Goal: Task Accomplishment & Management: Manage account settings

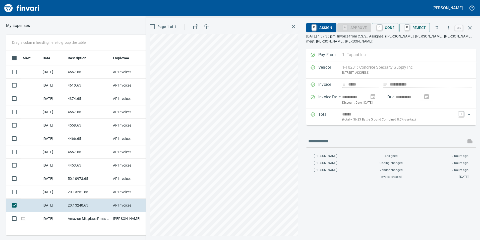
scroll to position [181, 335]
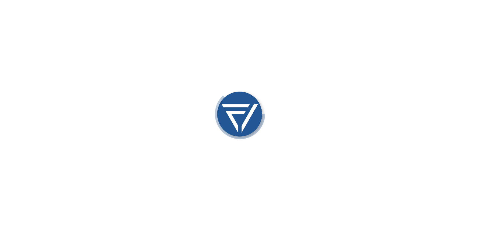
drag, startPoint x: 0, startPoint y: 0, endPoint x: 84, endPoint y: 67, distance: 107.8
click at [84, 67] on div at bounding box center [240, 120] width 480 height 240
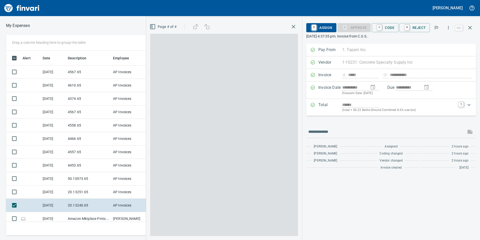
scroll to position [1, 1]
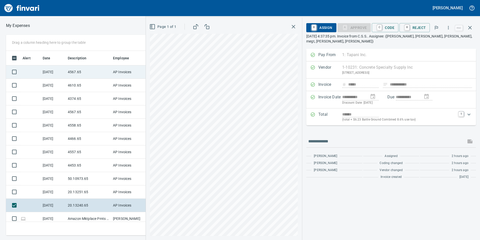
click at [72, 72] on td "4567.65" at bounding box center [88, 71] width 45 height 13
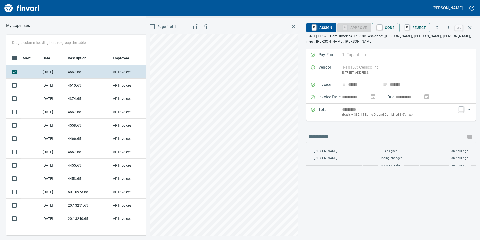
click at [390, 24] on span "C Code" at bounding box center [385, 27] width 19 height 9
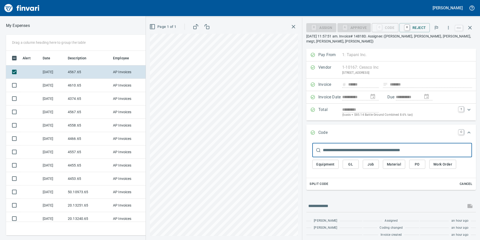
click at [370, 167] on button "Job" at bounding box center [371, 163] width 16 height 9
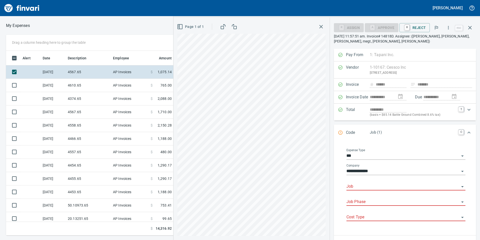
click at [371, 182] on div "Job" at bounding box center [406, 184] width 119 height 11
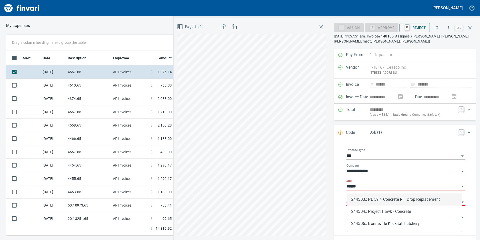
scroll to position [181, 335]
click at [364, 200] on li "244506.: Bonneville Klickitat Hatchery" at bounding box center [404, 199] width 115 height 12
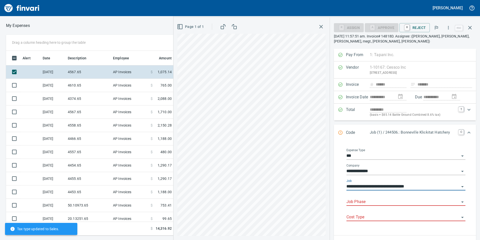
type input "**********"
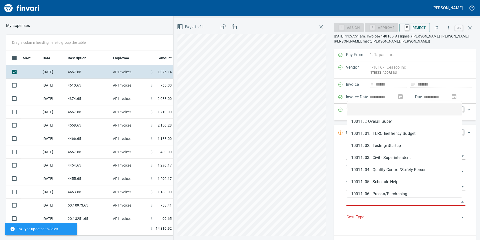
click at [361, 204] on input "Job Phase" at bounding box center [403, 201] width 113 height 7
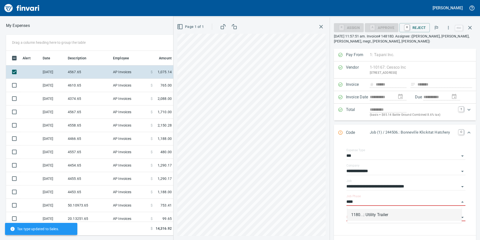
click at [356, 218] on li "1180. .: Utility Trailer" at bounding box center [404, 214] width 115 height 12
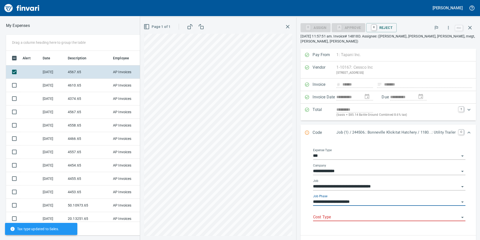
type input "**********"
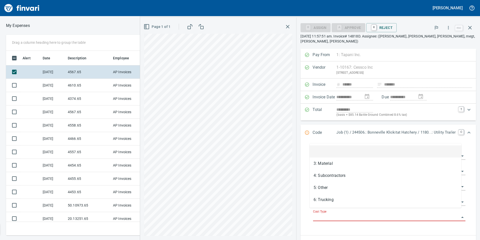
click at [355, 213] on input "Cost Type" at bounding box center [386, 216] width 146 height 7
drag, startPoint x: 328, startPoint y: 186, endPoint x: 321, endPoint y: 195, distance: 11.8
click at [328, 186] on li "5: Other" at bounding box center [386, 187] width 152 height 12
type input "********"
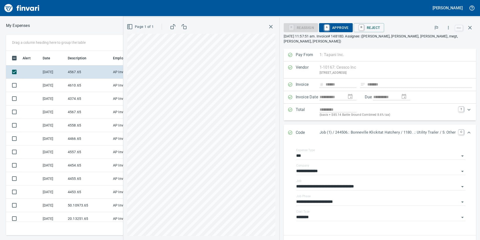
click at [341, 28] on span "A Approve" at bounding box center [336, 27] width 26 height 9
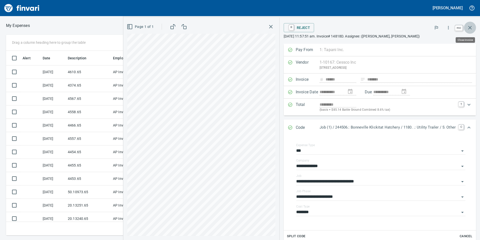
click at [472, 27] on icon "button" at bounding box center [470, 28] width 6 height 6
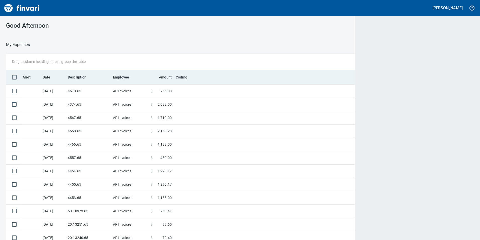
scroll to position [181, 456]
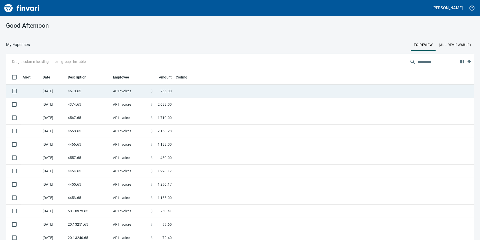
click at [71, 89] on td "4610.65" at bounding box center [88, 90] width 45 height 13
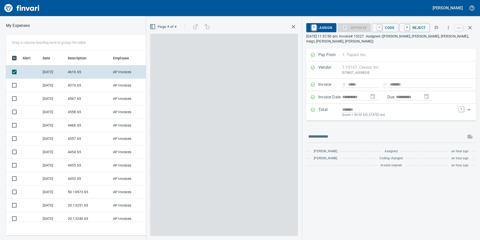
scroll to position [181, 335]
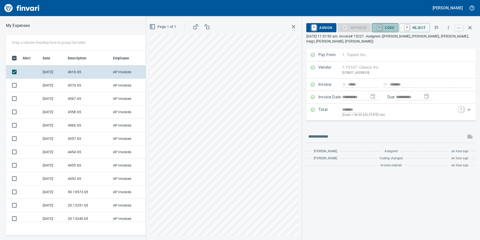
click at [386, 25] on span "C Code" at bounding box center [385, 27] width 19 height 9
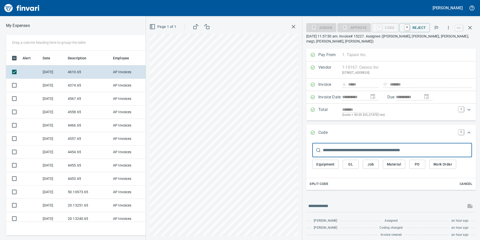
click at [377, 163] on button "Job" at bounding box center [371, 163] width 16 height 9
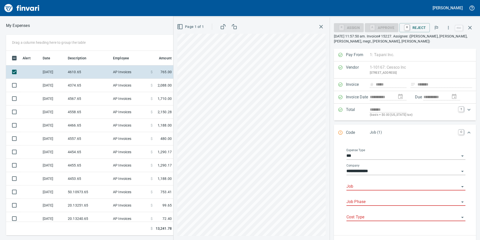
click at [355, 190] on div "Job" at bounding box center [406, 186] width 119 height 15
click at [354, 188] on input "Job" at bounding box center [403, 186] width 113 height 7
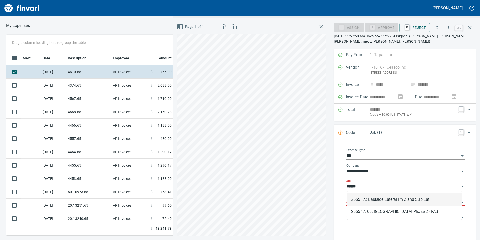
click at [362, 197] on li "255517.: Eastside Lateral Ph 2 and Sub Lat" at bounding box center [404, 199] width 115 height 12
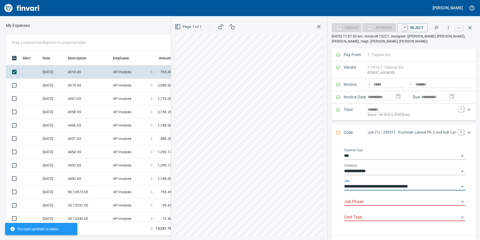
type input "**********"
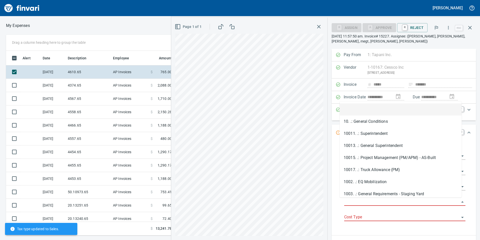
click at [359, 200] on input "Job Phase" at bounding box center [401, 201] width 115 height 7
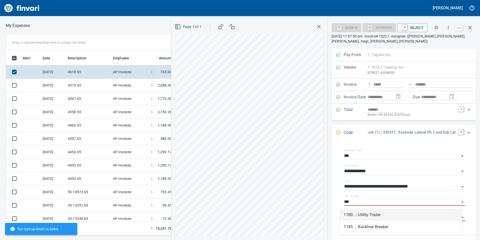
click at [359, 217] on li "1180. .: Utility Trailer" at bounding box center [401, 214] width 122 height 12
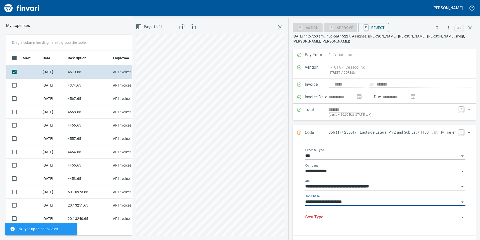
type input "**********"
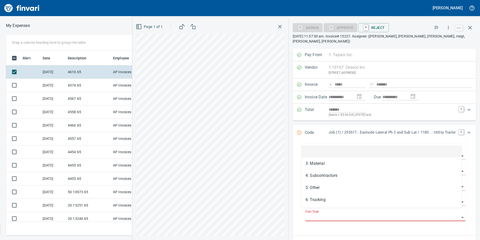
click at [357, 215] on input "Cost Type" at bounding box center [382, 216] width 154 height 7
drag, startPoint x: 314, startPoint y: 185, endPoint x: 335, endPoint y: 184, distance: 21.6
click at [314, 185] on li "5: Other" at bounding box center [382, 187] width 160 height 12
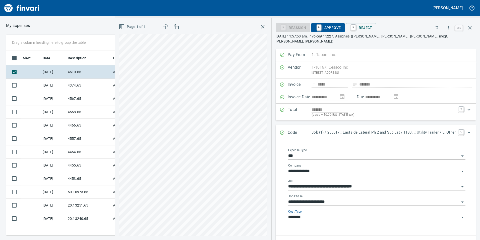
type input "********"
drag, startPoint x: 330, startPoint y: 26, endPoint x: 329, endPoint y: 54, distance: 28.6
click at [330, 26] on span "A Approve" at bounding box center [328, 27] width 26 height 9
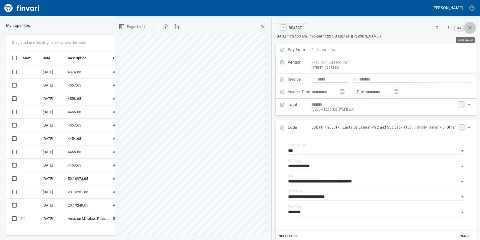
click at [471, 27] on icon "button" at bounding box center [470, 28] width 4 height 4
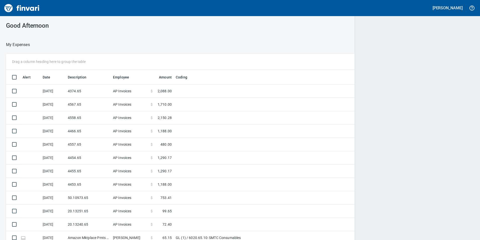
scroll to position [1, 1]
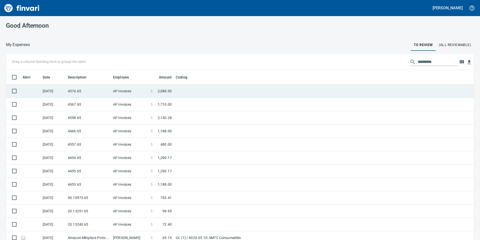
click at [98, 91] on td "4374.65" at bounding box center [88, 90] width 45 height 13
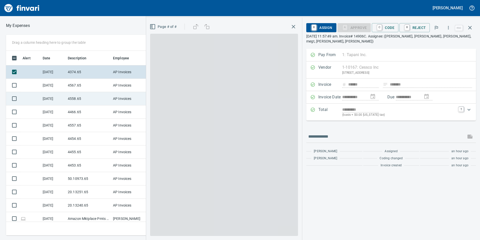
scroll to position [181, 335]
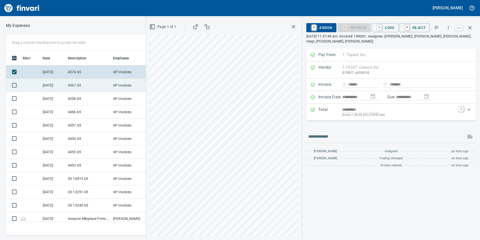
click at [89, 83] on td "4567.65" at bounding box center [88, 85] width 45 height 13
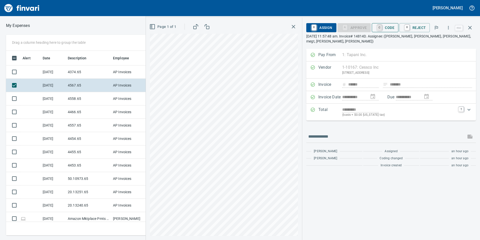
click at [382, 27] on link "C" at bounding box center [379, 28] width 5 height 6
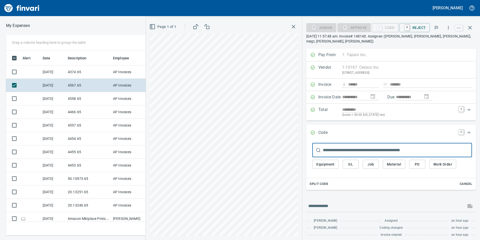
scroll to position [181, 335]
click at [371, 164] on span "Job" at bounding box center [371, 164] width 8 height 6
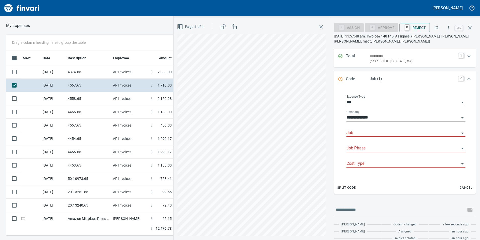
click at [357, 134] on input "Job" at bounding box center [403, 132] width 113 height 7
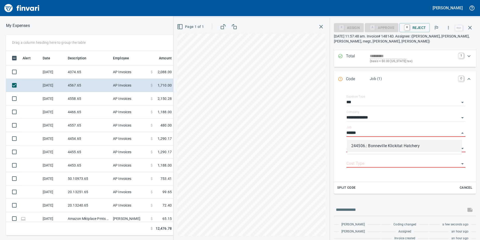
click at [371, 152] on div "244506.: Bonneville Klickitat Hatchery" at bounding box center [404, 146] width 115 height 16
click at [370, 148] on li "244506.: Bonneville Klickitat Hatchery" at bounding box center [404, 146] width 115 height 12
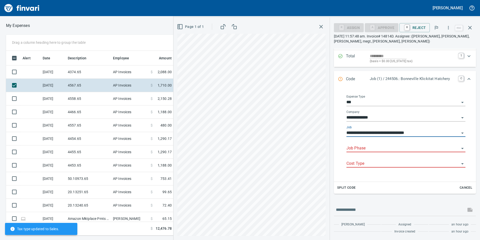
type input "**********"
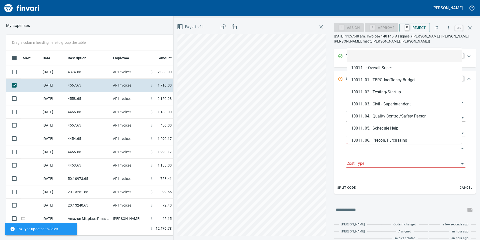
click at [371, 150] on input "Job Phase" at bounding box center [403, 148] width 113 height 7
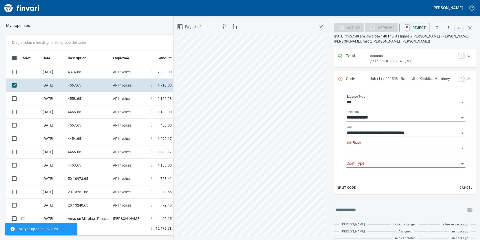
click at [380, 144] on div "Job Phase" at bounding box center [406, 146] width 119 height 11
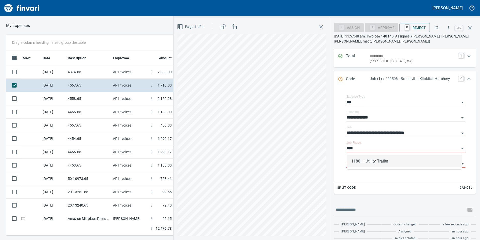
click at [379, 161] on li "1180. .: Utility Trailer" at bounding box center [404, 161] width 115 height 12
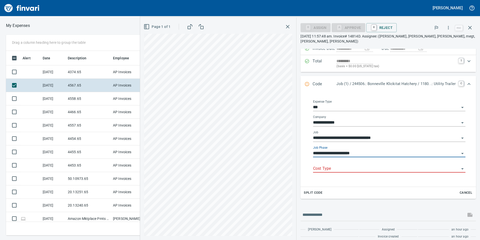
type input "**********"
click at [382, 166] on div "Cost Type" at bounding box center [389, 168] width 152 height 15
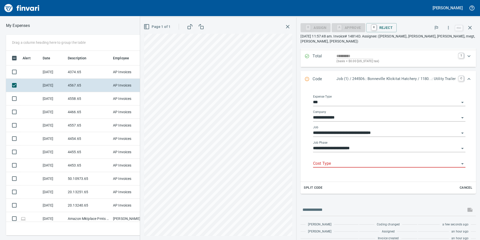
click at [374, 160] on input "Cost Type" at bounding box center [386, 163] width 146 height 7
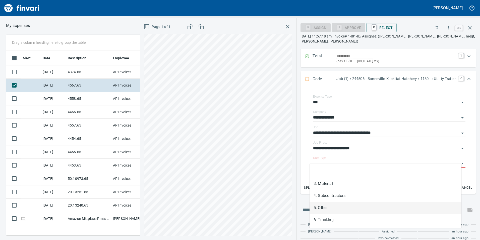
click at [340, 206] on li "5: Other" at bounding box center [386, 207] width 152 height 12
type input "********"
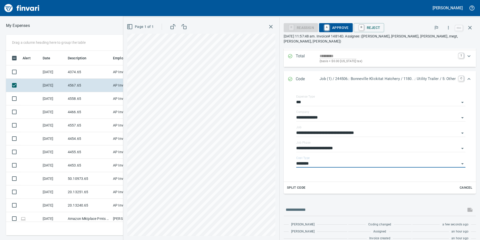
scroll to position [53, 0]
click at [342, 26] on span "A Approve" at bounding box center [336, 27] width 26 height 9
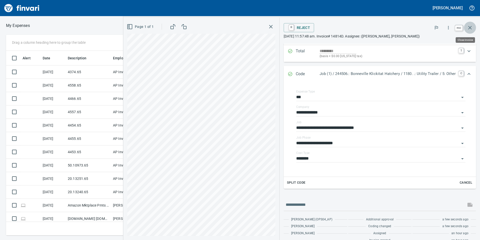
click at [470, 28] on icon "button" at bounding box center [470, 28] width 4 height 4
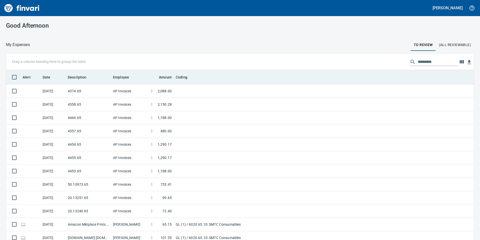
scroll to position [1, 1]
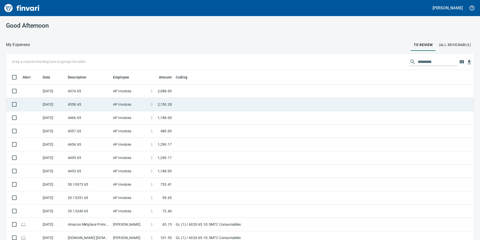
click at [129, 99] on td "AP Invoices" at bounding box center [130, 104] width 38 height 13
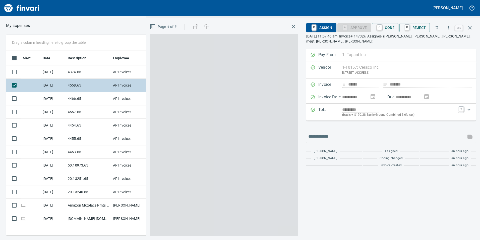
scroll to position [181, 335]
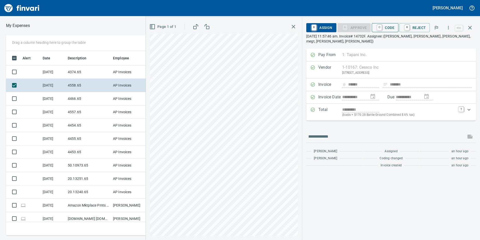
click at [392, 27] on span "C Code" at bounding box center [385, 27] width 19 height 9
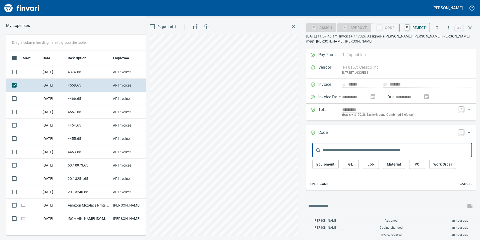
drag, startPoint x: 373, startPoint y: 162, endPoint x: 372, endPoint y: 158, distance: 3.6
click at [372, 159] on button "Job" at bounding box center [371, 163] width 16 height 9
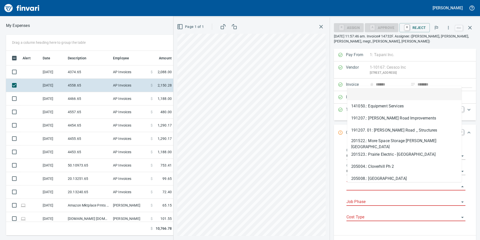
click at [363, 185] on input "Job" at bounding box center [403, 186] width 113 height 7
click at [392, 185] on input "Job" at bounding box center [403, 186] width 113 height 7
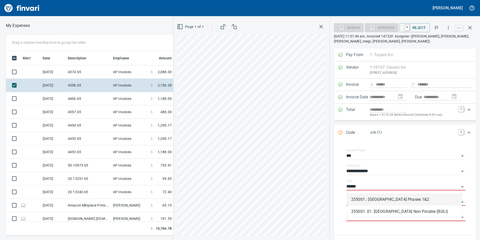
click at [422, 199] on li "255001.: [GEOGRAPHIC_DATA] Phases 1&2" at bounding box center [404, 199] width 115 height 12
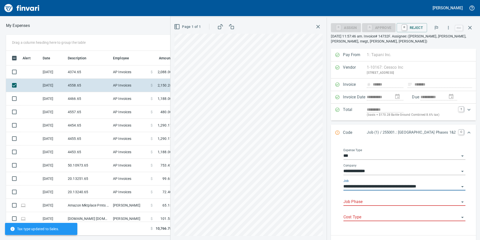
click at [350, 195] on div "Job Phase" at bounding box center [405, 199] width 122 height 11
type input "**********"
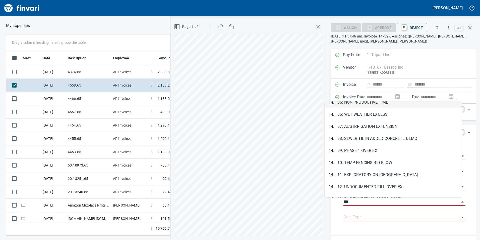
scroll to position [75, 0]
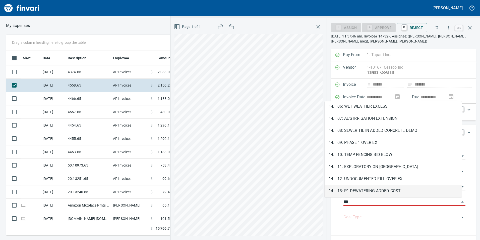
click at [344, 189] on li "14. . 13: P1 DEWATERING ADDED COST" at bounding box center [393, 191] width 137 height 12
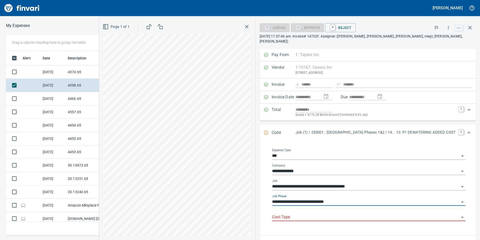
click at [329, 209] on div "Cost Type" at bounding box center [368, 214] width 193 height 11
type input "**********"
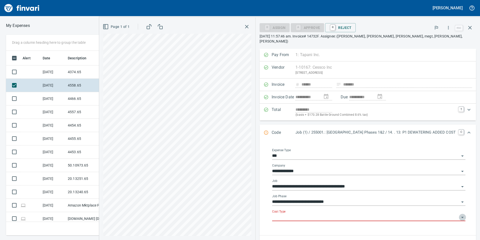
click at [460, 214] on icon "Open" at bounding box center [463, 217] width 6 height 6
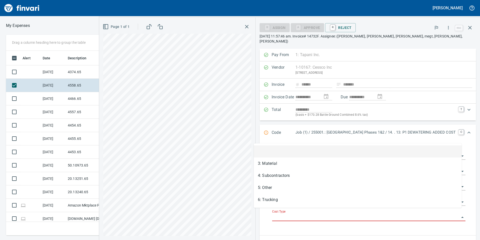
scroll to position [181, 335]
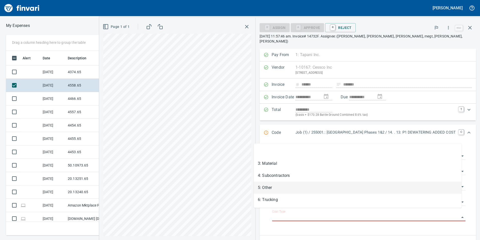
click at [260, 187] on li "5: Other" at bounding box center [358, 187] width 208 height 12
type input "********"
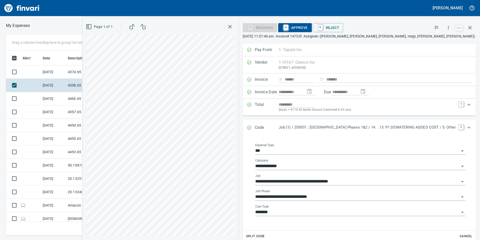
click at [260, 171] on div "**********" at bounding box center [281, 129] width 398 height 222
click at [287, 27] on span "A Approve" at bounding box center [295, 27] width 26 height 9
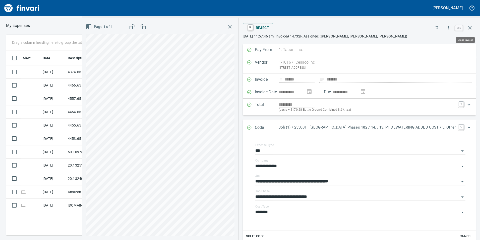
drag, startPoint x: 471, startPoint y: 24, endPoint x: 469, endPoint y: 28, distance: 4.3
click at [471, 25] on button "button" at bounding box center [470, 28] width 12 height 12
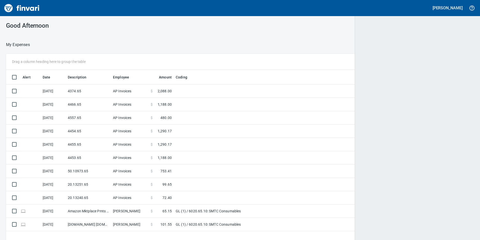
scroll to position [1, 1]
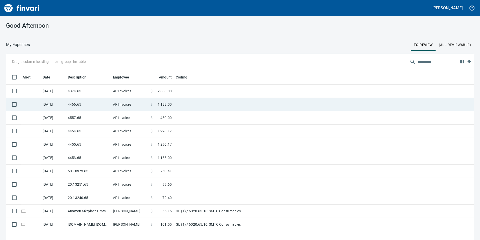
click at [90, 100] on td "4466.65" at bounding box center [88, 104] width 45 height 13
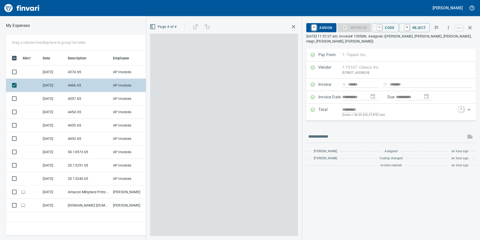
scroll to position [181, 339]
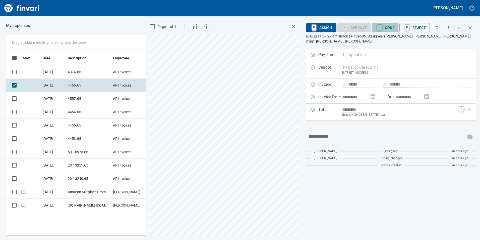
drag, startPoint x: 393, startPoint y: 30, endPoint x: 383, endPoint y: 46, distance: 18.3
click at [392, 31] on span "C Code" at bounding box center [385, 27] width 19 height 9
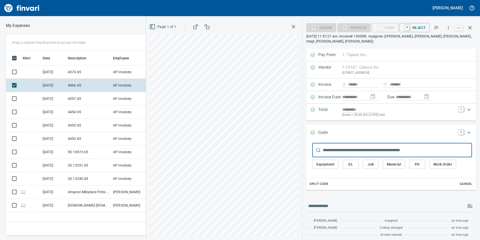
click at [370, 166] on span "Job" at bounding box center [371, 164] width 8 height 6
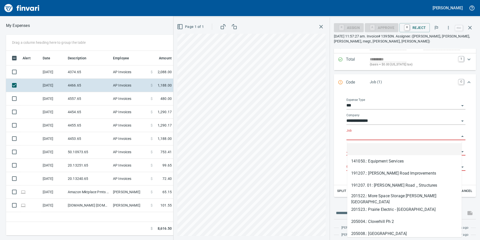
click at [358, 134] on input "Job" at bounding box center [403, 136] width 113 height 7
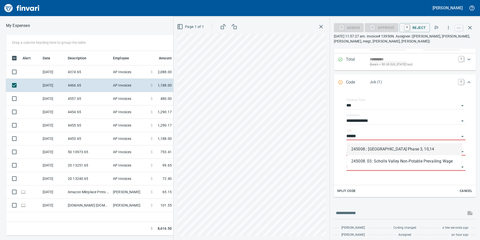
click at [415, 151] on li "245008.: [GEOGRAPHIC_DATA] Phase 3, 10,14" at bounding box center [404, 149] width 115 height 12
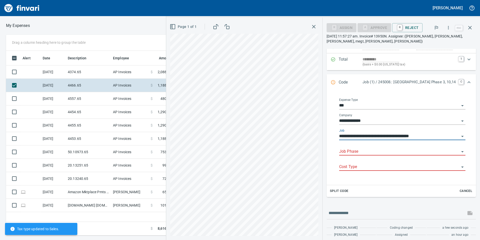
type input "**********"
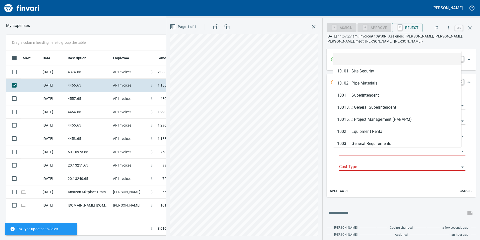
click at [367, 152] on input "Job Phase" at bounding box center [399, 151] width 120 height 7
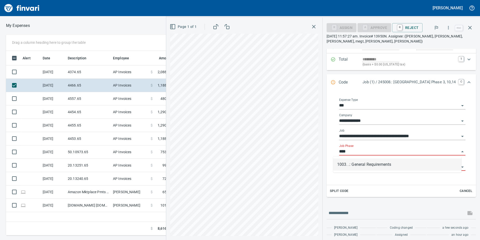
click at [359, 162] on li "1003. .: General Requirements" at bounding box center [397, 164] width 128 height 12
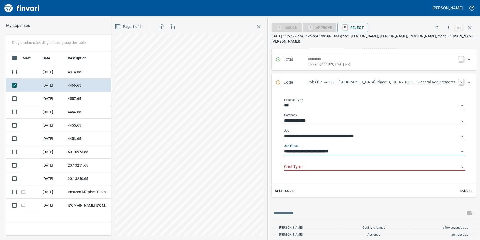
scroll to position [50, 0]
type input "**********"
click at [358, 163] on input "Cost Type" at bounding box center [371, 166] width 175 height 7
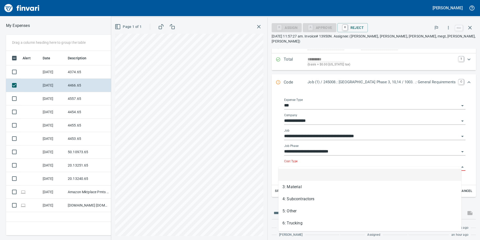
scroll to position [181, 339]
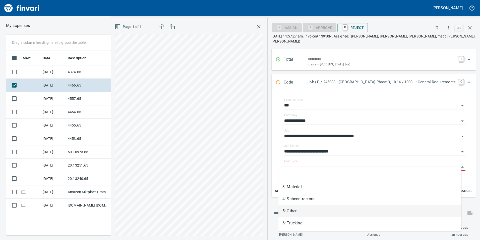
click at [293, 211] on li "5: Other" at bounding box center [369, 211] width 183 height 12
type input "********"
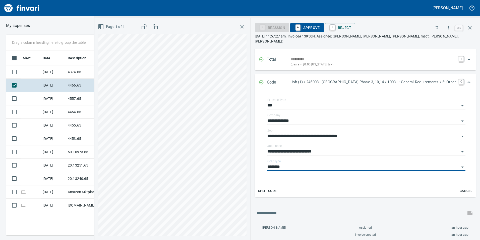
scroll to position [50, 0]
click at [466, 79] on icon "Expand" at bounding box center [469, 82] width 6 height 6
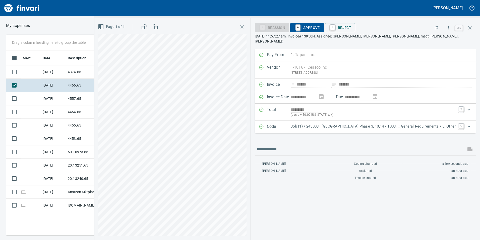
click at [307, 26] on span "A Approve" at bounding box center [307, 27] width 26 height 9
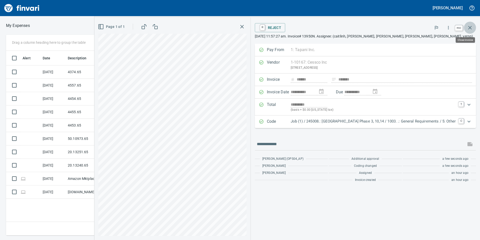
click at [468, 27] on icon "button" at bounding box center [470, 28] width 6 height 6
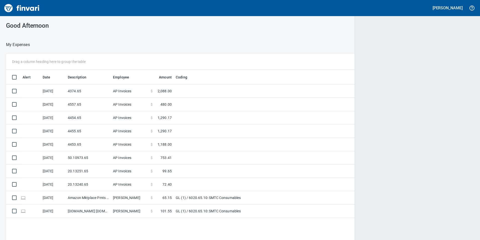
scroll to position [1, 1]
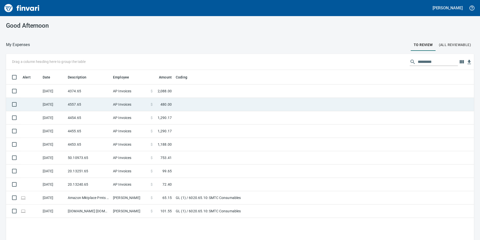
click at [83, 108] on td "4557.65" at bounding box center [88, 104] width 45 height 13
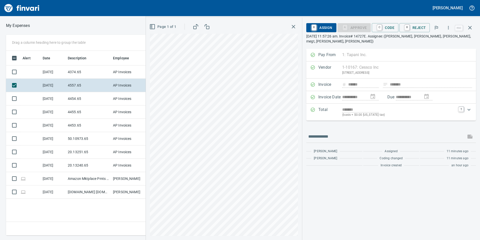
scroll to position [181, 339]
click at [393, 25] on span "C Code" at bounding box center [385, 27] width 19 height 9
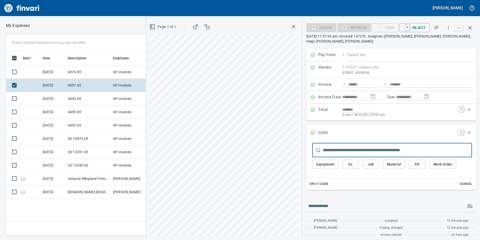
click at [372, 164] on span "Job" at bounding box center [371, 164] width 8 height 6
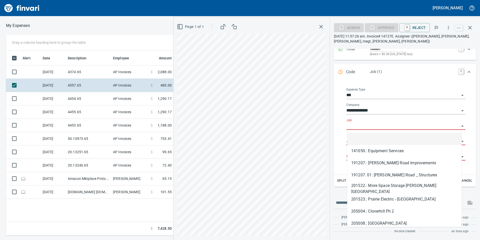
click at [365, 123] on input "Job" at bounding box center [403, 125] width 113 height 7
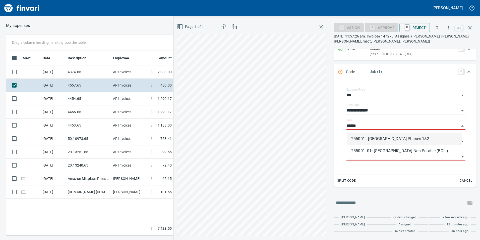
click at [369, 140] on li "255001.: [GEOGRAPHIC_DATA] Phases 1&2" at bounding box center [404, 139] width 115 height 12
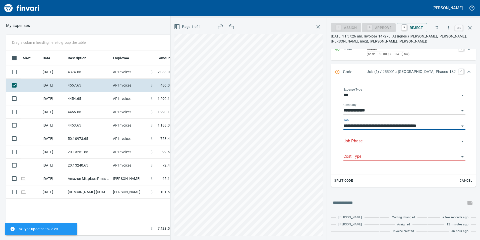
scroll to position [61, 0]
type input "**********"
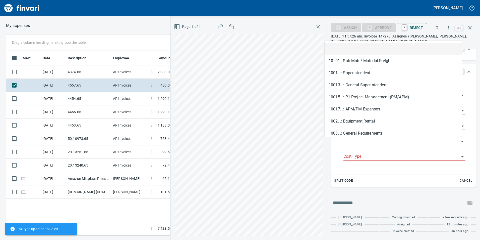
click at [367, 144] on input "Job Phase" at bounding box center [402, 141] width 116 height 7
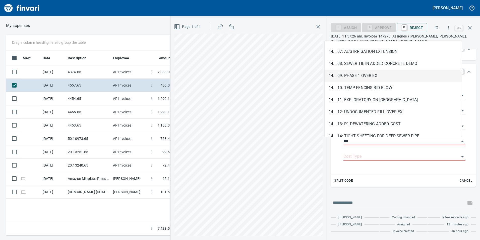
scroll to position [100, 0]
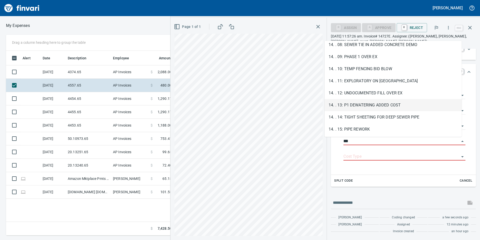
click at [350, 108] on li "14. . 13: P1 DEWATERING ADDED COST" at bounding box center [393, 105] width 137 height 12
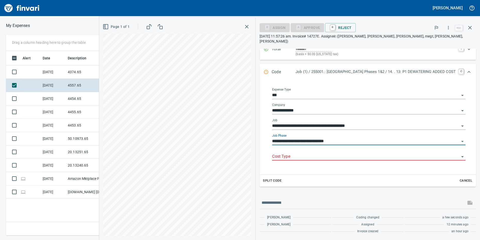
scroll to position [55, 0]
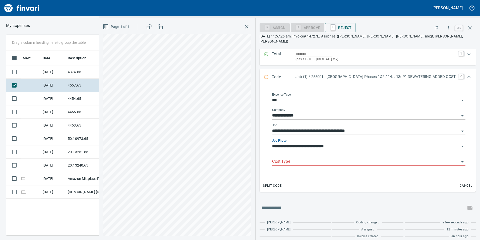
type input "**********"
click at [339, 158] on input "Cost Type" at bounding box center [365, 161] width 187 height 7
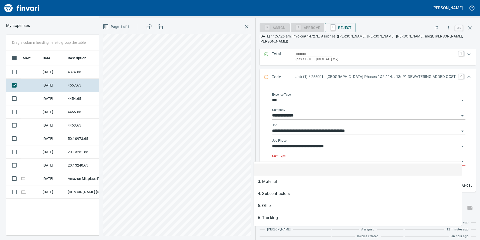
scroll to position [181, 339]
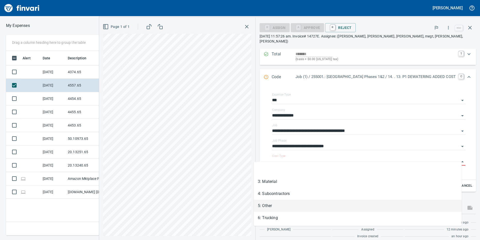
drag, startPoint x: 271, startPoint y: 209, endPoint x: 343, endPoint y: 215, distance: 72.3
click at [271, 209] on li "5: Other" at bounding box center [358, 205] width 208 height 12
type input "********"
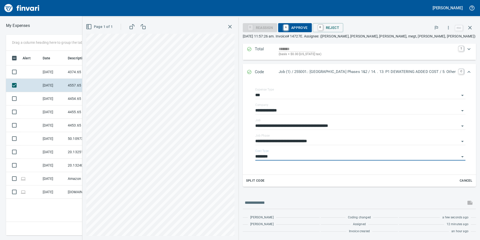
scroll to position [55, 0]
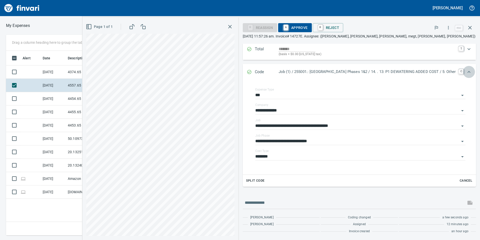
click at [467, 70] on icon "Expand" at bounding box center [469, 72] width 6 height 6
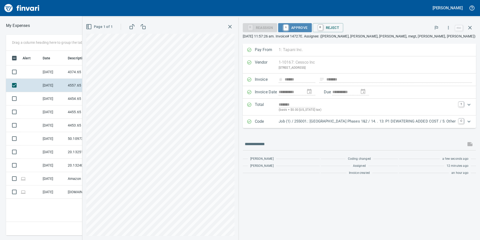
click at [282, 29] on span "A Approve" at bounding box center [295, 27] width 26 height 9
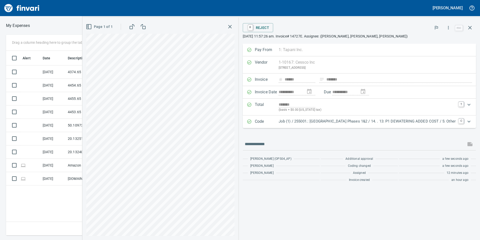
click at [473, 28] on button "button" at bounding box center [470, 28] width 12 height 12
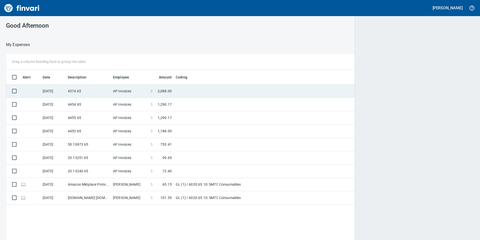
scroll to position [181, 460]
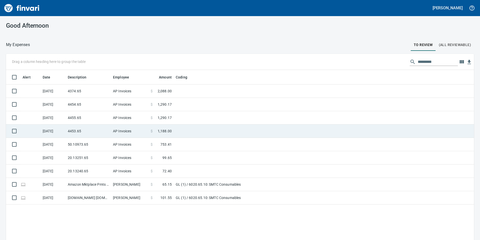
click at [94, 106] on td "4454.65" at bounding box center [88, 104] width 45 height 13
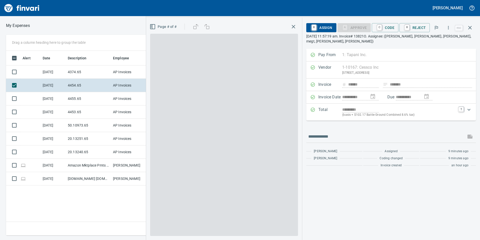
scroll to position [181, 339]
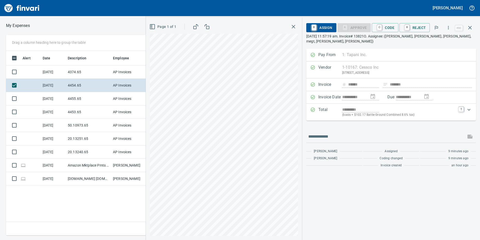
click at [311, 176] on div "**********" at bounding box center [313, 129] width 334 height 222
drag, startPoint x: 384, startPoint y: 27, endPoint x: 382, endPoint y: 32, distance: 5.6
click at [382, 26] on link "C" at bounding box center [379, 28] width 5 height 6
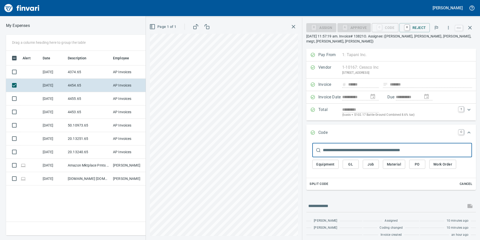
click at [370, 167] on span "Job" at bounding box center [371, 164] width 8 height 6
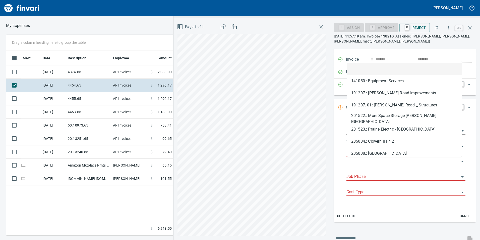
click at [373, 160] on input "Job" at bounding box center [403, 161] width 113 height 7
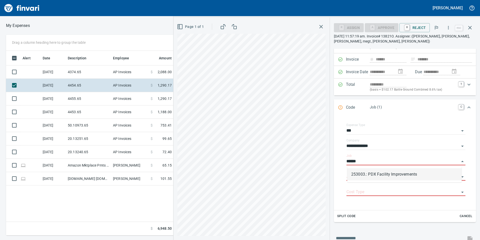
click at [378, 174] on li "253003.: PDX Facility Improvements" at bounding box center [404, 174] width 115 height 12
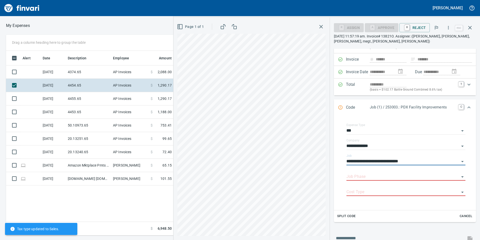
type input "**********"
click at [378, 174] on input "Job Phase" at bounding box center [403, 176] width 113 height 7
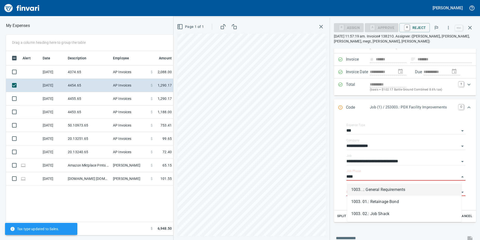
click at [371, 188] on li "1003. .: General Requirements" at bounding box center [404, 189] width 115 height 12
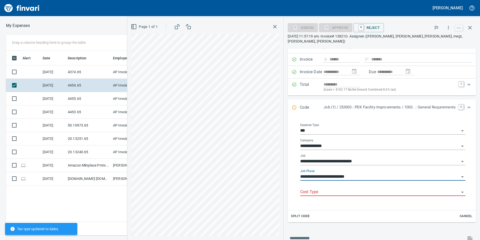
type input "**********"
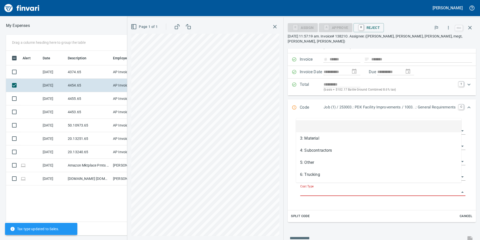
click at [368, 188] on input "Cost Type" at bounding box center [379, 191] width 159 height 7
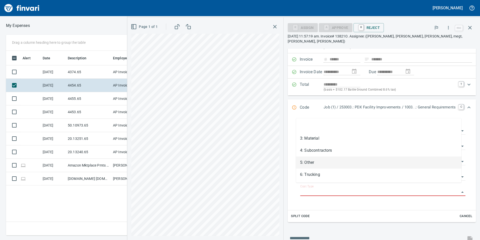
drag, startPoint x: 331, startPoint y: 161, endPoint x: 319, endPoint y: 177, distance: 19.8
click at [331, 161] on li "5: Other" at bounding box center [378, 162] width 165 height 12
type input "********"
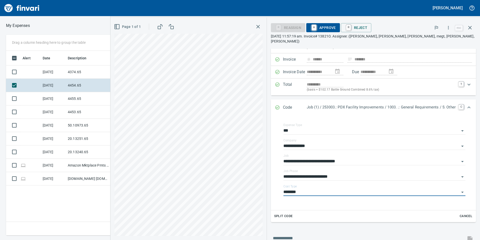
click at [316, 25] on span "A Approve" at bounding box center [323, 27] width 26 height 9
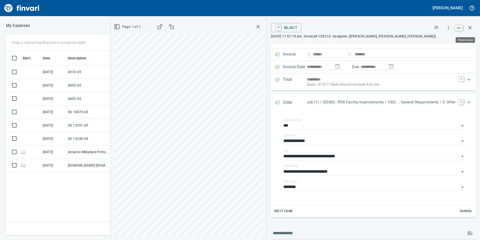
click at [469, 26] on icon "button" at bounding box center [470, 28] width 6 height 6
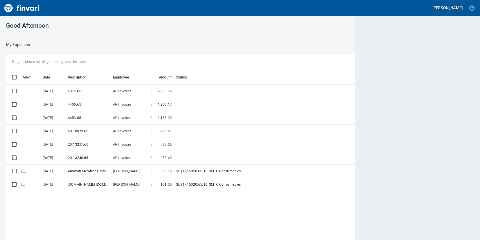
scroll to position [1, 1]
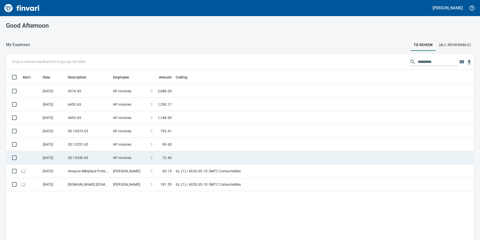
click at [87, 154] on td "20.13240.65" at bounding box center [88, 157] width 45 height 13
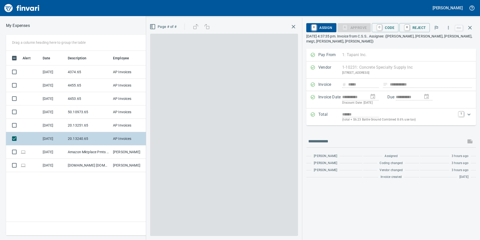
scroll to position [181, 339]
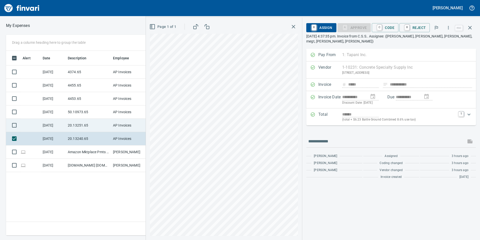
click at [65, 128] on td "[DATE]" at bounding box center [53, 125] width 25 height 13
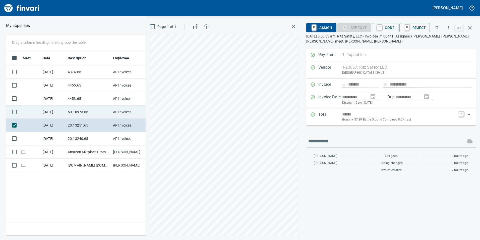
click at [75, 108] on td "50.10973.65" at bounding box center [88, 111] width 45 height 13
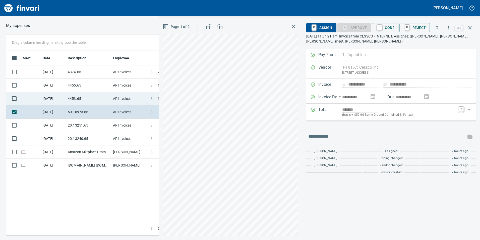
click at [75, 100] on td "4453.65" at bounding box center [88, 98] width 45 height 13
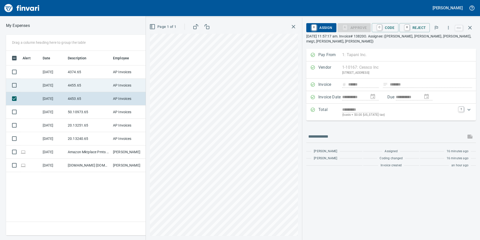
click at [64, 90] on td "[DATE]" at bounding box center [53, 85] width 25 height 13
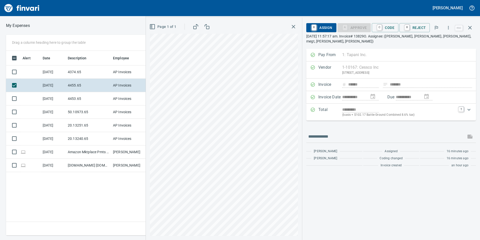
click at [390, 29] on span "C Code" at bounding box center [385, 27] width 19 height 9
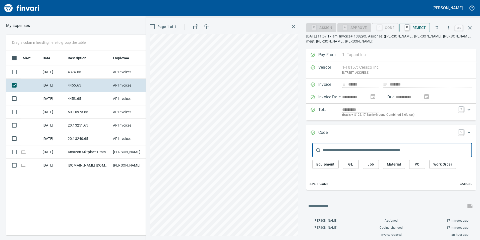
click at [372, 166] on span "Job" at bounding box center [371, 164] width 8 height 6
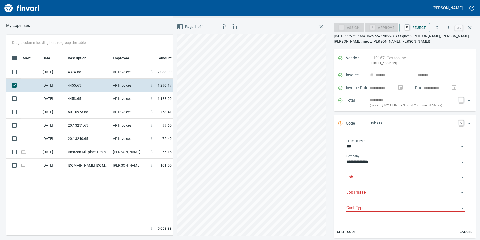
scroll to position [50, 0]
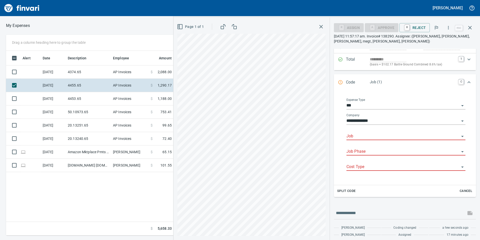
click at [352, 141] on div "Job" at bounding box center [406, 136] width 119 height 15
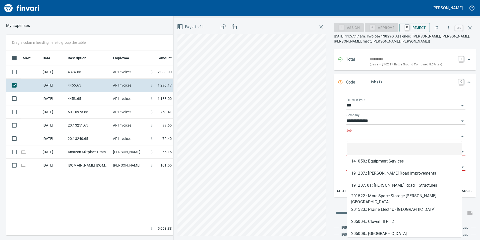
scroll to position [181, 339]
click at [349, 133] on input "Job" at bounding box center [403, 136] width 113 height 7
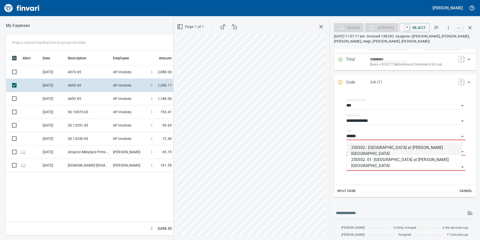
click at [374, 145] on li "250502.: [GEOGRAPHIC_DATA] at [PERSON_NAME][GEOGRAPHIC_DATA]" at bounding box center [404, 149] width 115 height 12
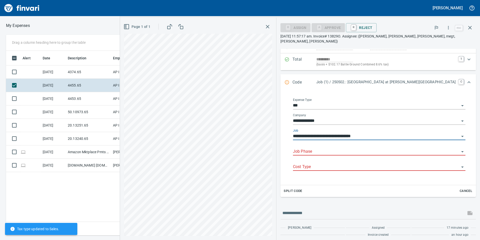
type input "**********"
click at [372, 152] on input "Job Phase" at bounding box center [376, 151] width 166 height 7
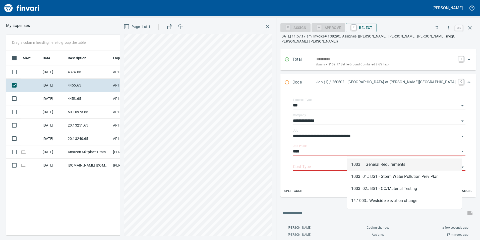
click at [367, 167] on li "1003. .: General Requirements" at bounding box center [404, 164] width 115 height 12
type input "**********"
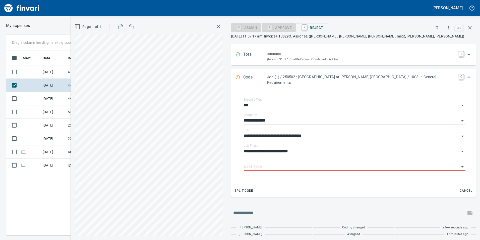
scroll to position [50, 0]
click at [367, 167] on div "Cost Type" at bounding box center [355, 166] width 222 height 15
drag, startPoint x: 367, startPoint y: 167, endPoint x: 357, endPoint y: 155, distance: 15.3
click at [357, 159] on div "Cost Type" at bounding box center [355, 164] width 222 height 11
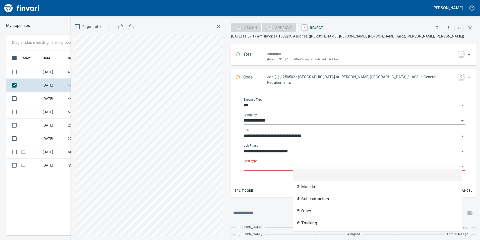
scroll to position [181, 339]
click at [324, 163] on input "Cost Type" at bounding box center [352, 166] width 216 height 7
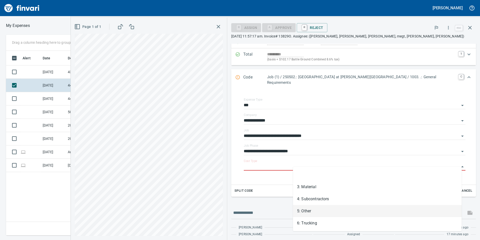
click at [317, 208] on li "5: Other" at bounding box center [377, 211] width 169 height 12
type input "********"
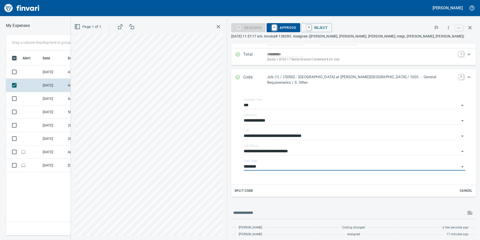
scroll to position [50, 0]
click at [468, 77] on icon "Expand" at bounding box center [469, 77] width 3 height 2
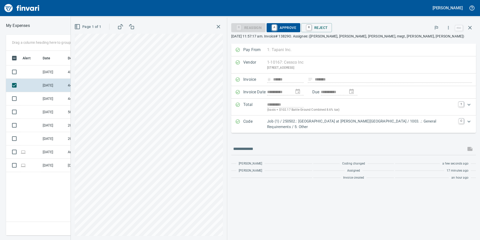
click at [296, 26] on span "A Approve" at bounding box center [284, 27] width 26 height 9
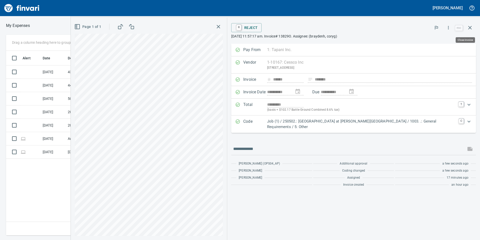
drag, startPoint x: 470, startPoint y: 29, endPoint x: 468, endPoint y: 29, distance: 2.8
click at [471, 29] on icon "button" at bounding box center [470, 28] width 6 height 6
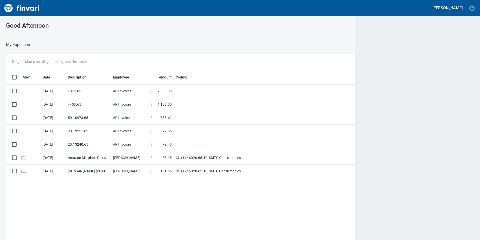
scroll to position [1, 1]
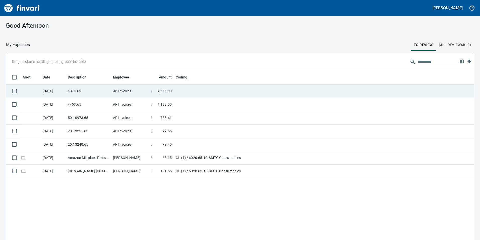
click at [94, 89] on td "4374.65" at bounding box center [88, 90] width 45 height 13
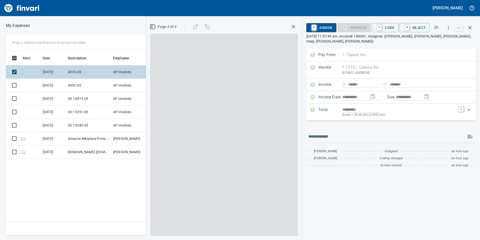
scroll to position [181, 339]
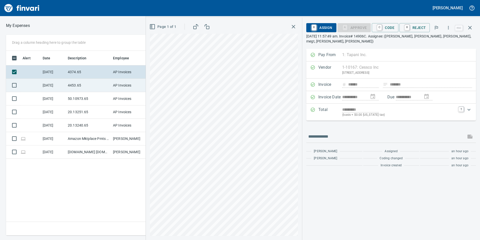
click at [70, 88] on td "4453.65" at bounding box center [88, 85] width 45 height 13
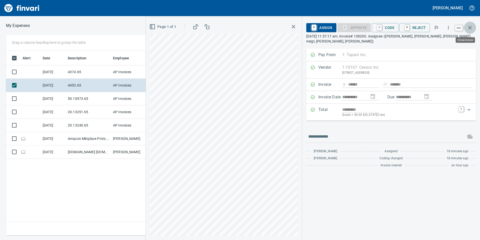
click at [469, 27] on icon "button" at bounding box center [470, 28] width 6 height 6
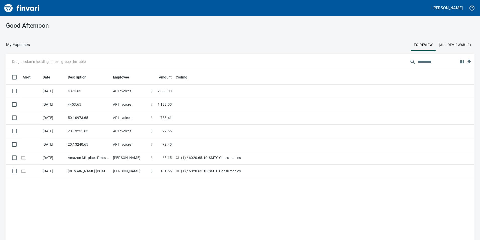
scroll to position [181, 461]
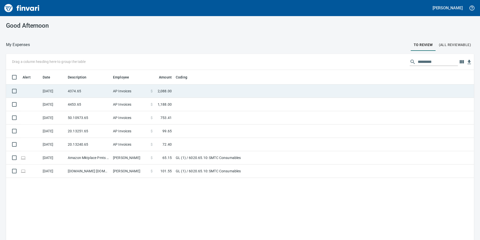
click at [118, 88] on td "AP Invoices" at bounding box center [130, 90] width 38 height 13
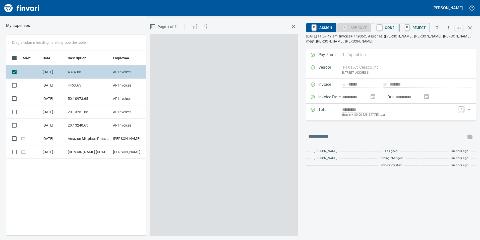
scroll to position [181, 339]
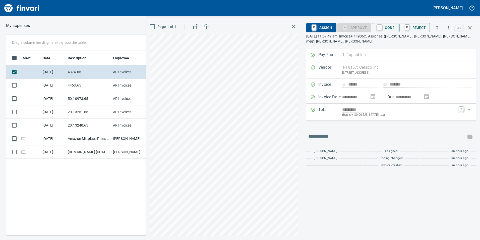
click at [144, 167] on div "**********" at bounding box center [240, 135] width 480 height 200
drag, startPoint x: 394, startPoint y: 28, endPoint x: 399, endPoint y: 44, distance: 17.2
click at [394, 28] on span "C Code" at bounding box center [385, 27] width 19 height 9
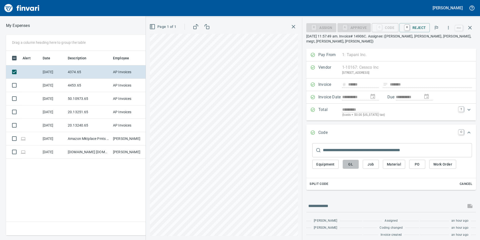
click at [354, 163] on span "GL" at bounding box center [351, 164] width 8 height 6
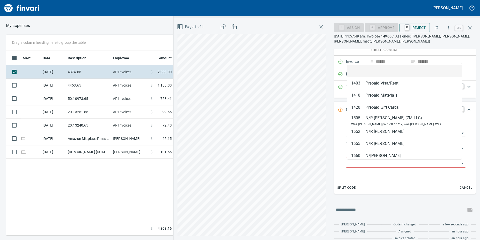
click at [361, 160] on input "GL Account" at bounding box center [403, 163] width 113 height 7
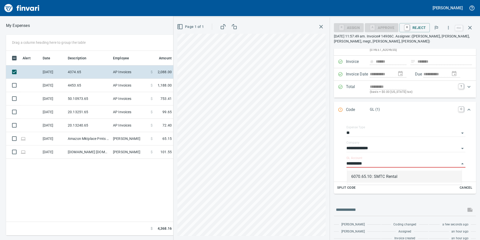
click at [368, 182] on div "6070.65.10: SMTC Rental" at bounding box center [404, 176] width 115 height 16
click at [370, 178] on li "6070.65.10: SMTC Rental" at bounding box center [404, 176] width 115 height 12
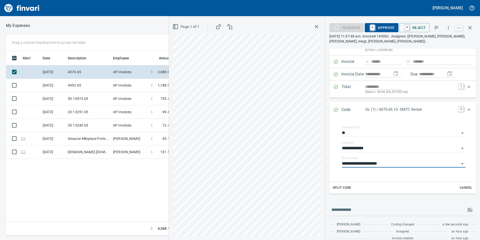
type input "**********"
click at [467, 110] on icon "Expand" at bounding box center [469, 109] width 6 height 6
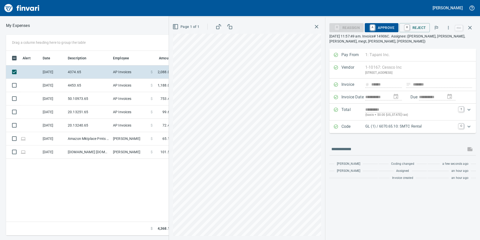
scroll to position [0, 0]
click at [385, 23] on button "A Approve" at bounding box center [382, 27] width 34 height 9
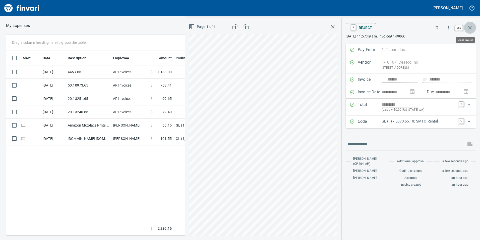
click at [467, 26] on button "button" at bounding box center [470, 28] width 12 height 12
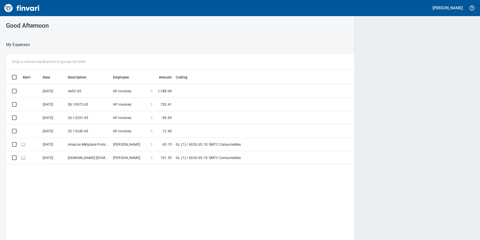
scroll to position [1, 1]
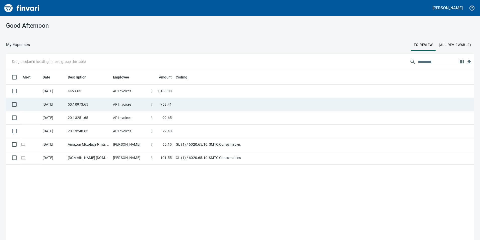
click at [124, 90] on td "AP Invoices" at bounding box center [130, 90] width 38 height 13
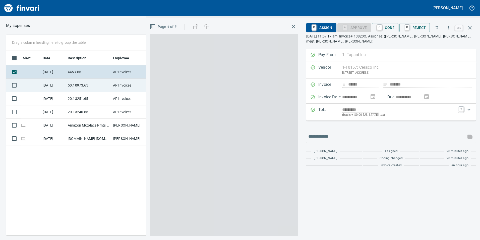
scroll to position [181, 339]
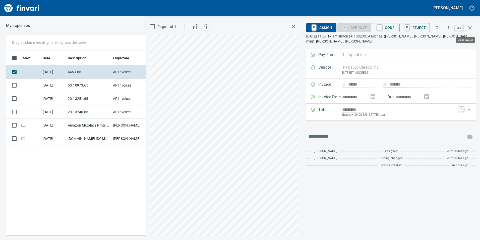
click at [470, 26] on icon "button" at bounding box center [470, 28] width 6 height 6
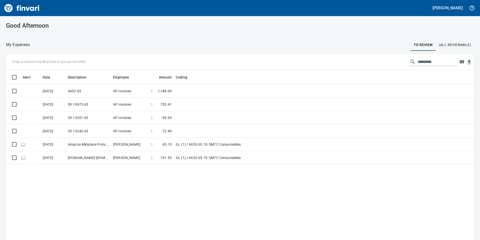
scroll to position [1, 1]
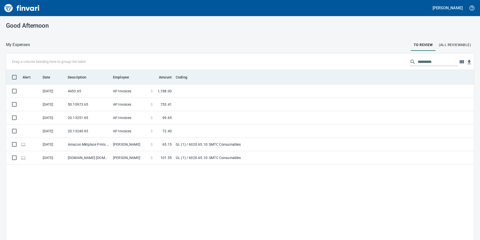
scroll to position [1, 1]
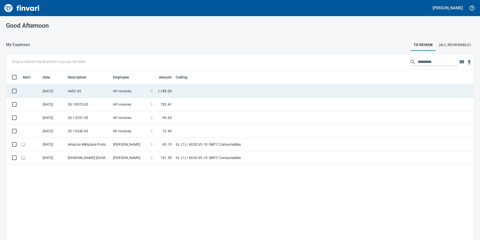
click at [160, 87] on td "$ 1,188.00" at bounding box center [161, 90] width 25 height 13
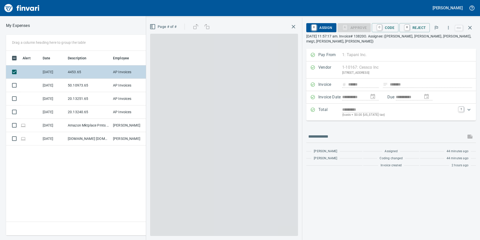
scroll to position [181, 339]
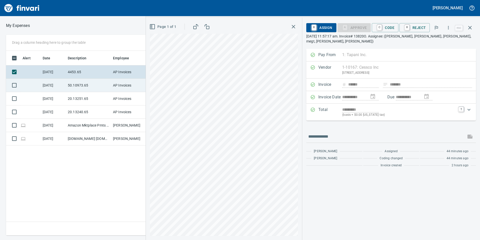
click at [104, 82] on td "50.10973.65" at bounding box center [88, 85] width 45 height 13
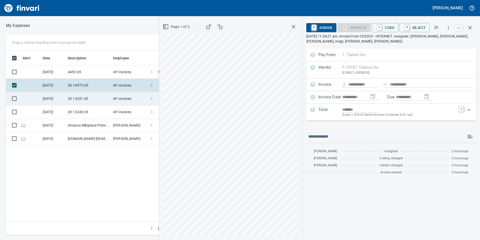
click at [77, 95] on td "20.13251.65" at bounding box center [88, 98] width 45 height 13
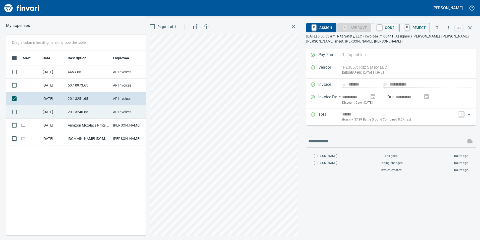
click at [77, 111] on td "20.13240.65" at bounding box center [88, 111] width 45 height 13
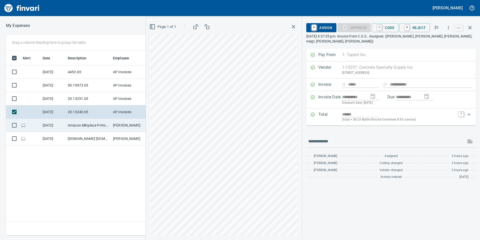
click at [82, 122] on td "Amazon Mktplace Pmts [DOMAIN_NAME][URL] WA" at bounding box center [88, 125] width 45 height 13
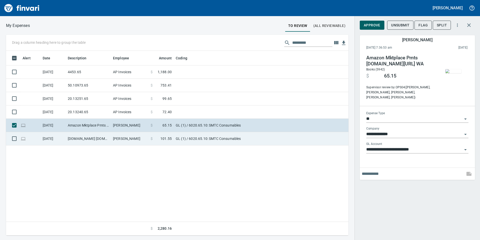
click at [87, 133] on td "[DOMAIN_NAME] [DOMAIN_NAME][URL] WA" at bounding box center [88, 138] width 45 height 13
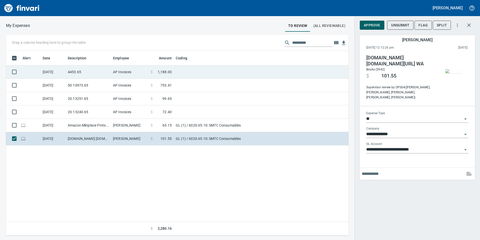
click at [179, 70] on td at bounding box center [237, 71] width 126 height 13
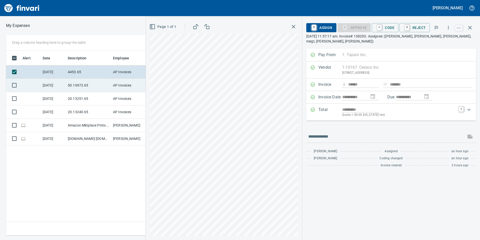
click at [76, 86] on td "50.10973.65" at bounding box center [88, 85] width 45 height 13
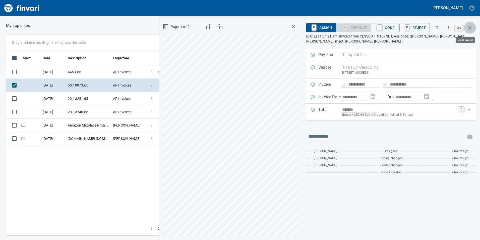
click at [472, 29] on icon "button" at bounding box center [470, 28] width 6 height 6
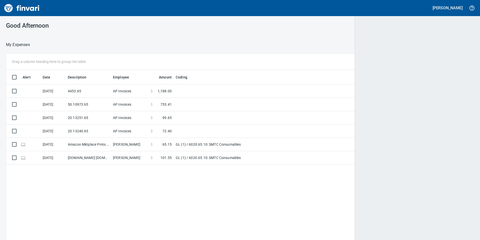
scroll to position [1, 1]
